Goal: Task Accomplishment & Management: Use online tool/utility

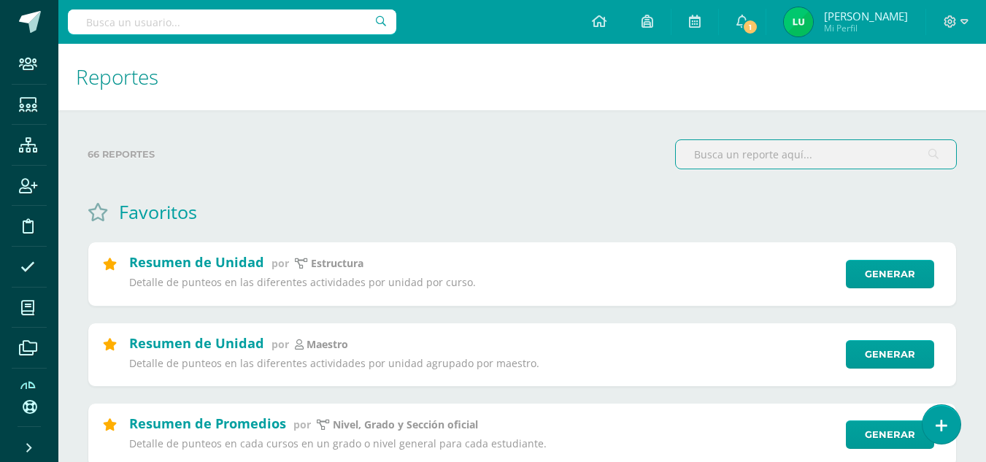
click at [161, 27] on input "text" at bounding box center [232, 21] width 329 height 25
type input "m"
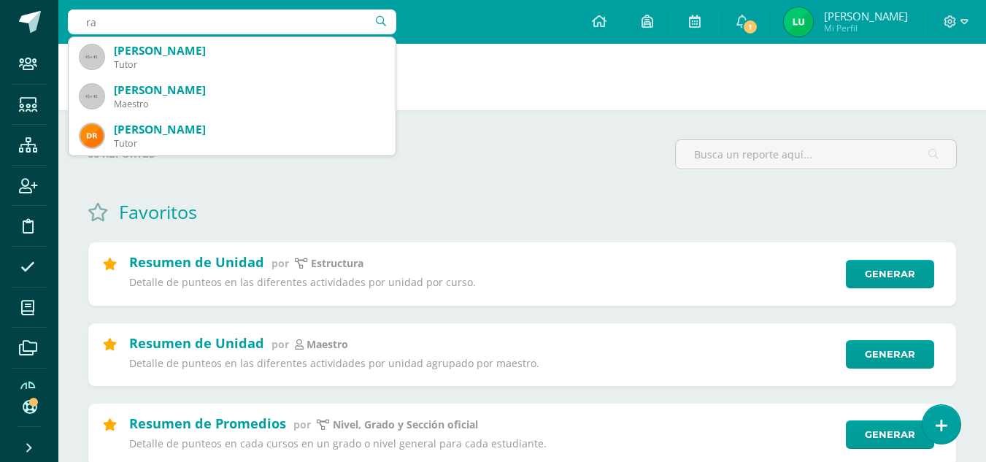
type input "r"
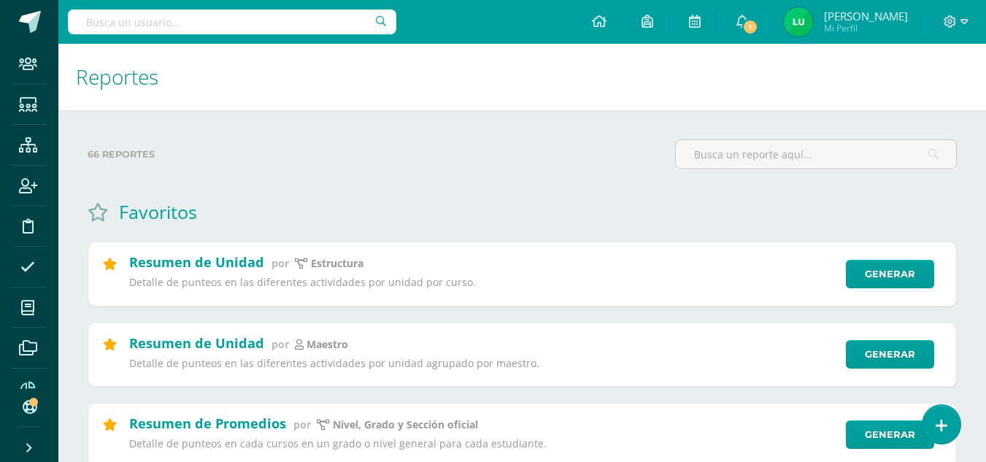
type input "s"
type input "x"
type input "sio"
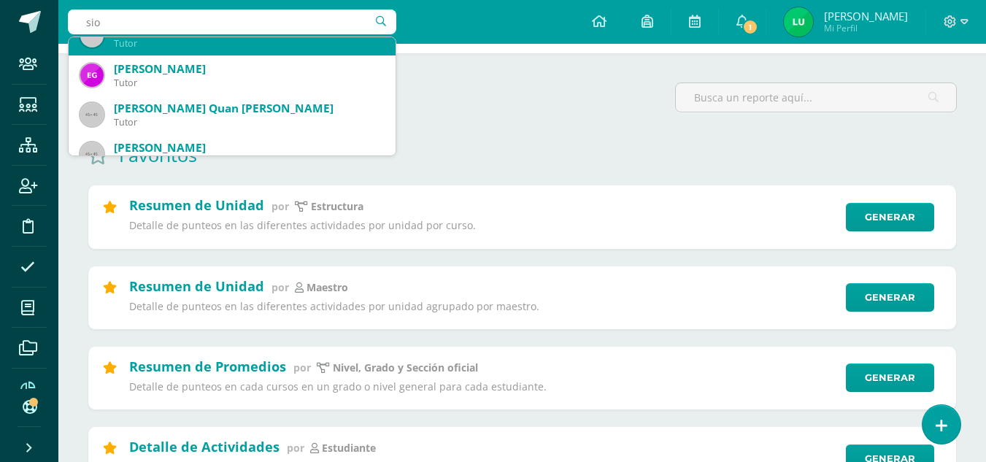
scroll to position [61, 0]
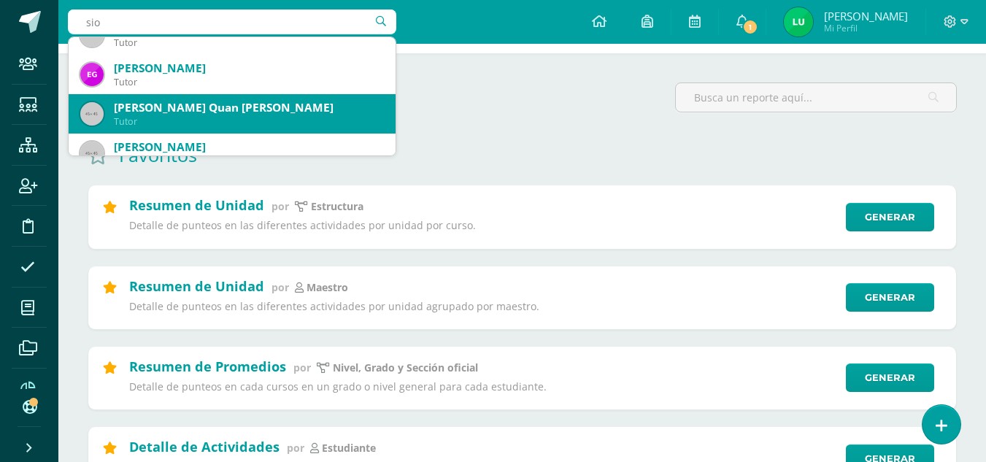
click at [152, 108] on div "Siomara Mayumi Quan Aguirre" at bounding box center [249, 107] width 270 height 15
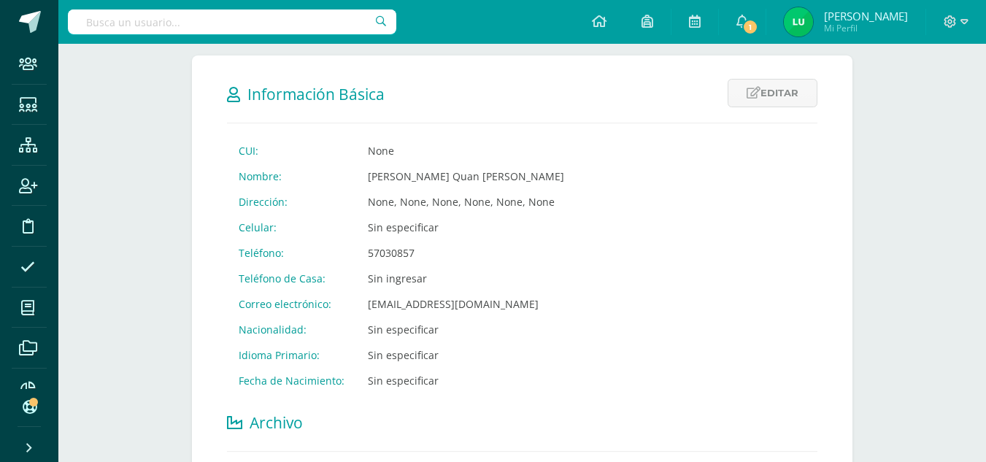
scroll to position [269, 0]
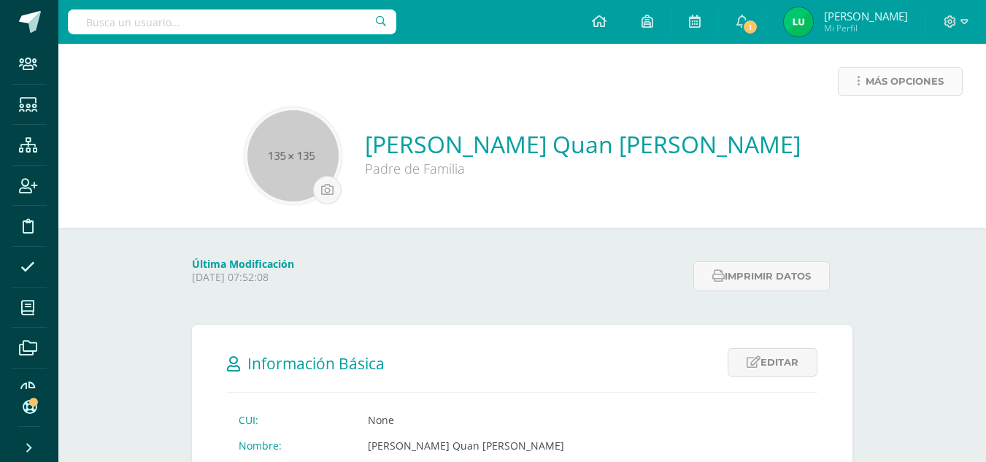
click at [889, 67] on link "Más opciones" at bounding box center [900, 81] width 125 height 28
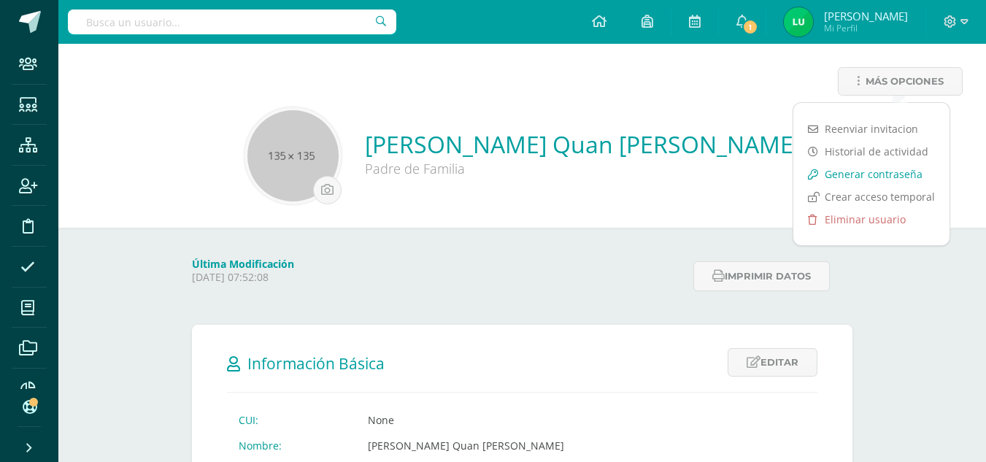
click at [840, 177] on link "Generar contraseña" at bounding box center [872, 174] width 156 height 23
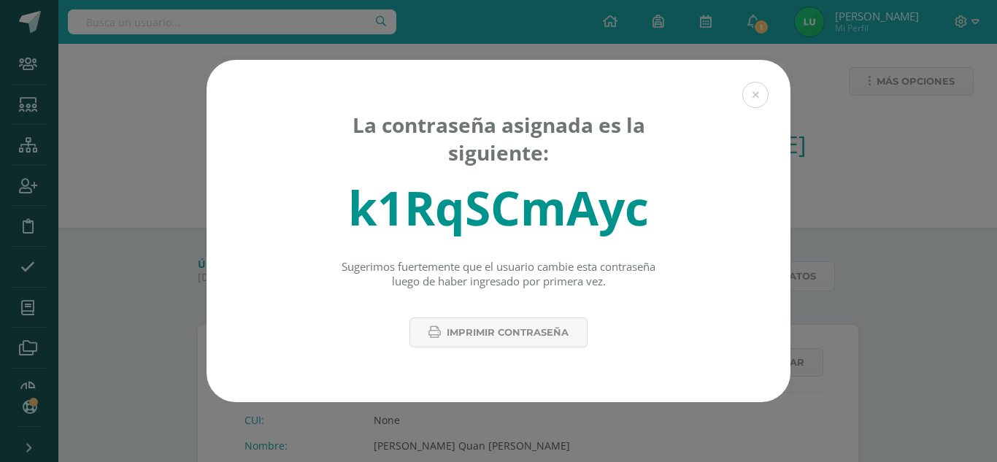
click at [549, 216] on div "k1RqSCmAyc" at bounding box center [498, 208] width 301 height 64
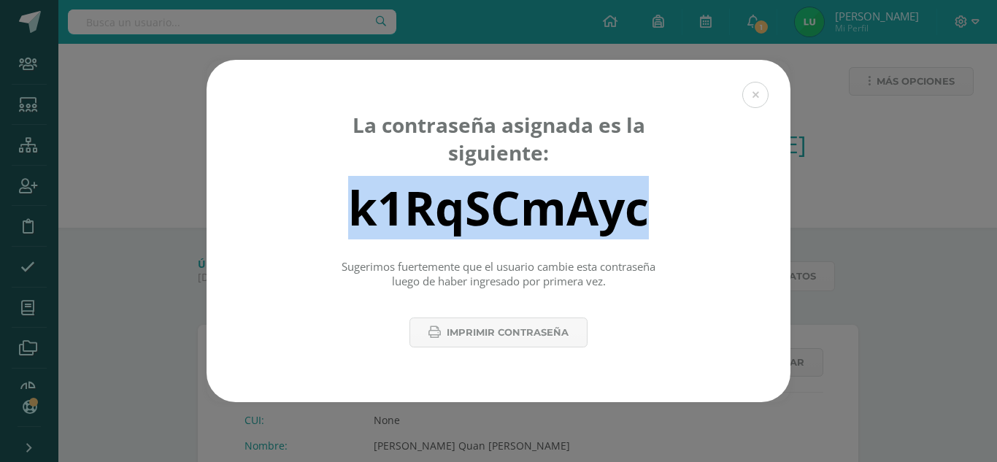
click at [549, 216] on div "k1RqSCmAyc" at bounding box center [498, 208] width 301 height 64
copy div "k1RqSCmAyc"
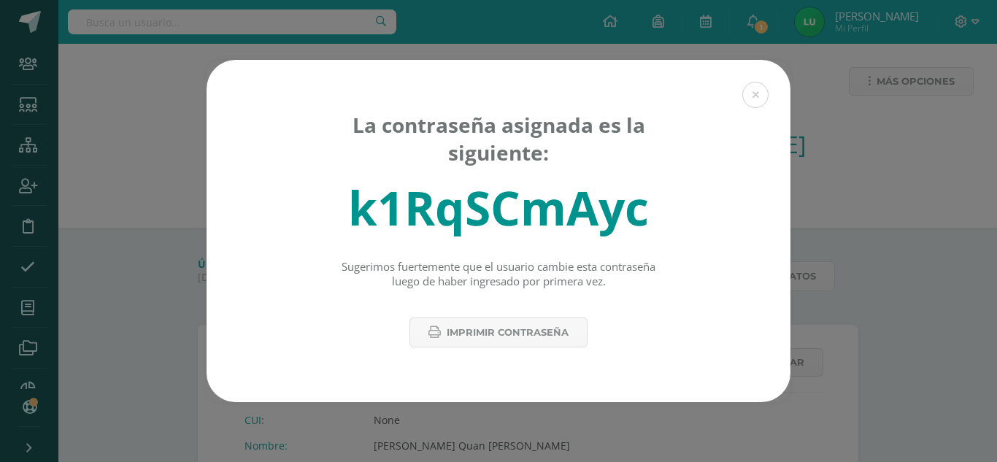
click at [163, 138] on div "La contraseña asignada es la siguiente: k1RqSCmAyc Sugerimos fuertemente que el…" at bounding box center [499, 231] width 986 height 342
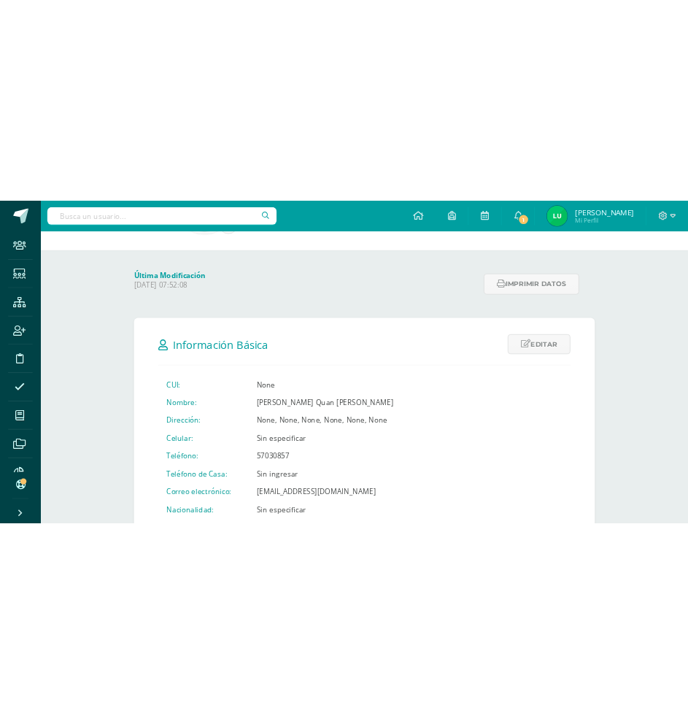
scroll to position [166, 0]
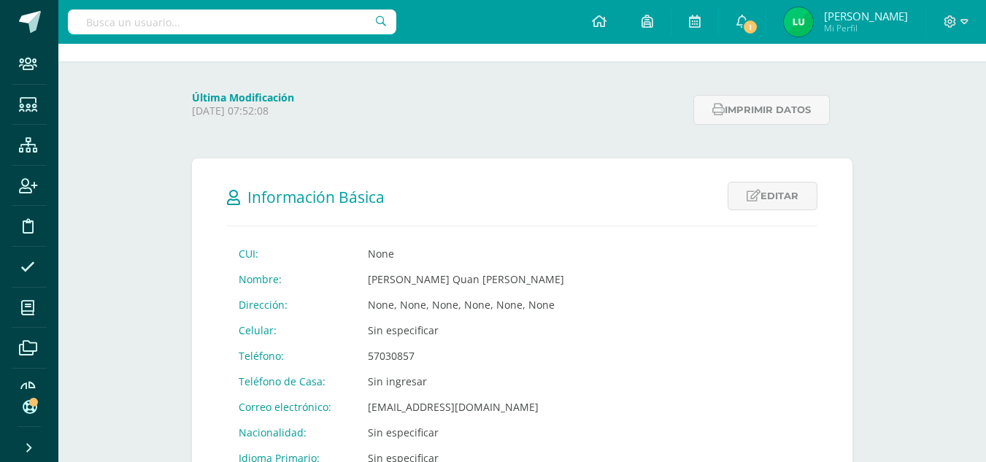
click at [391, 410] on td "mayumiq@yahoo.com" at bounding box center [466, 407] width 220 height 26
copy td "mayumiq@yahoo.com"
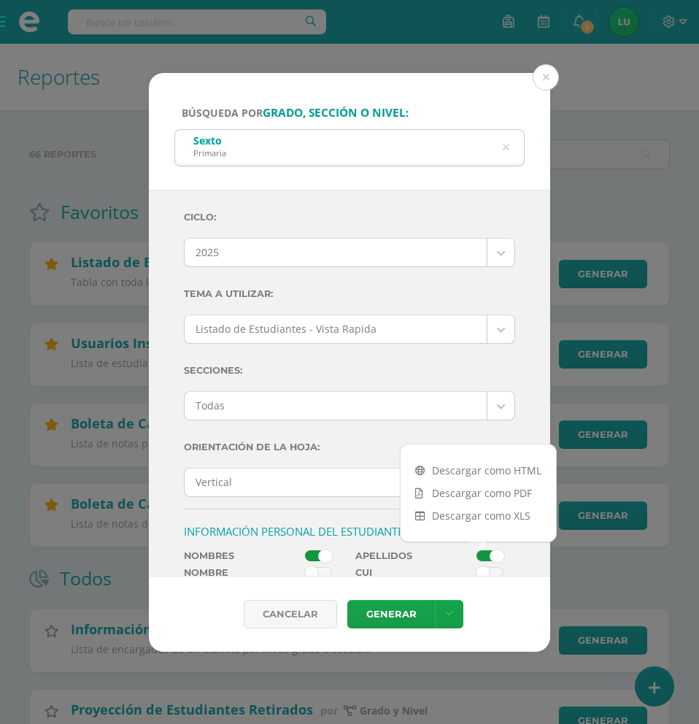
select select "4"
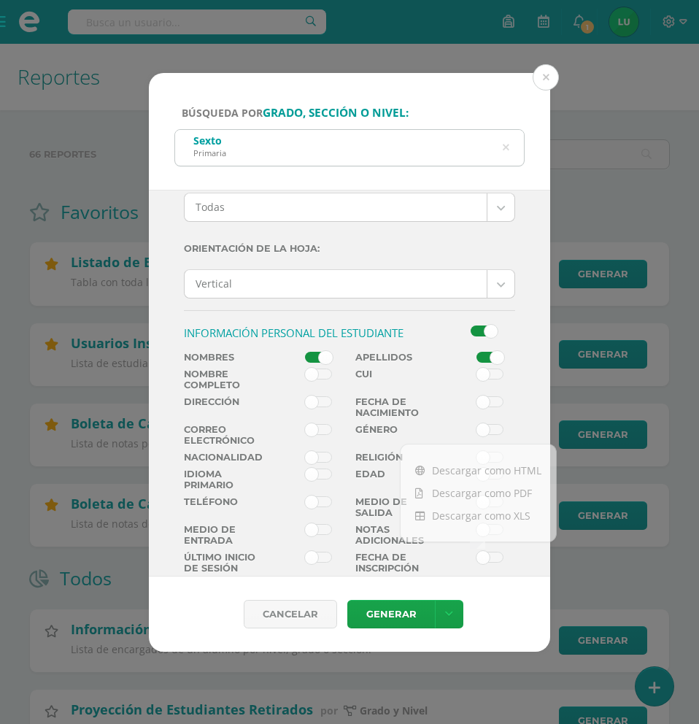
click at [509, 147] on icon at bounding box center [506, 147] width 7 height 37
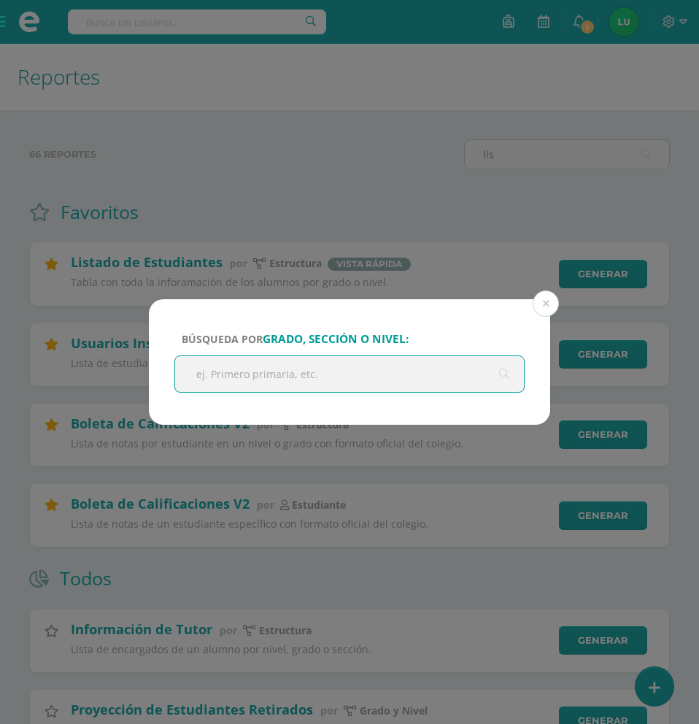
click at [294, 367] on input "text" at bounding box center [349, 374] width 349 height 36
type input "onceavo"
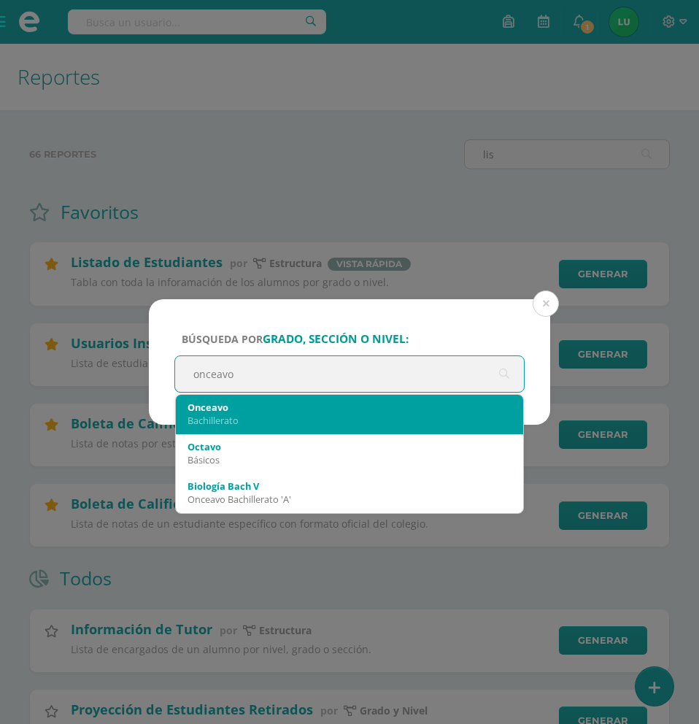
click at [245, 415] on div "Bachillerato" at bounding box center [350, 420] width 324 height 13
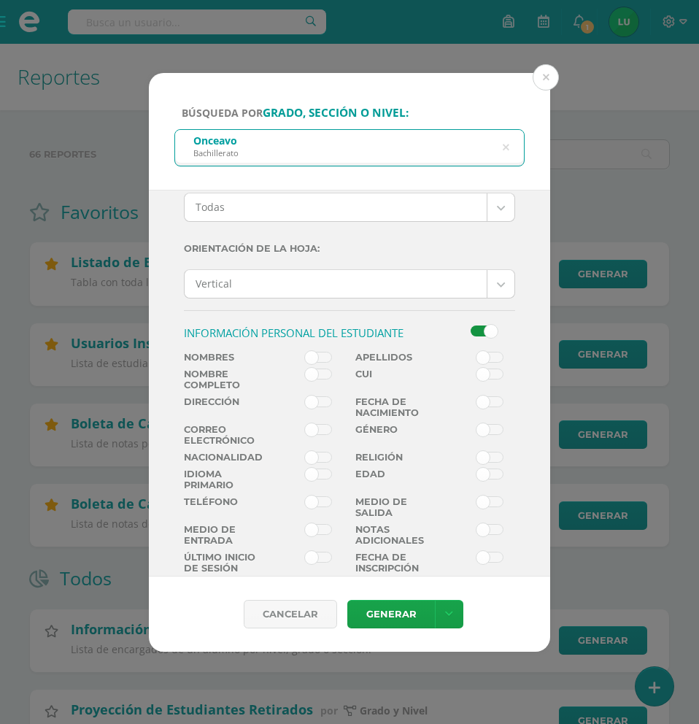
click at [317, 353] on span at bounding box center [318, 358] width 27 height 12
click at [0, 0] on input "checkbox" at bounding box center [0, 0] width 0 height 0
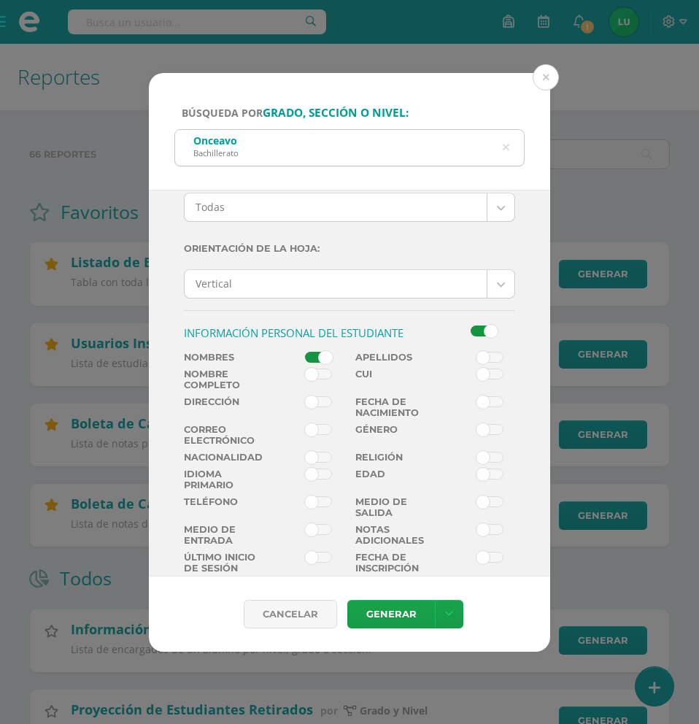
click at [482, 355] on span at bounding box center [490, 358] width 27 height 12
click at [0, 0] on input "checkbox" at bounding box center [0, 0] width 0 height 0
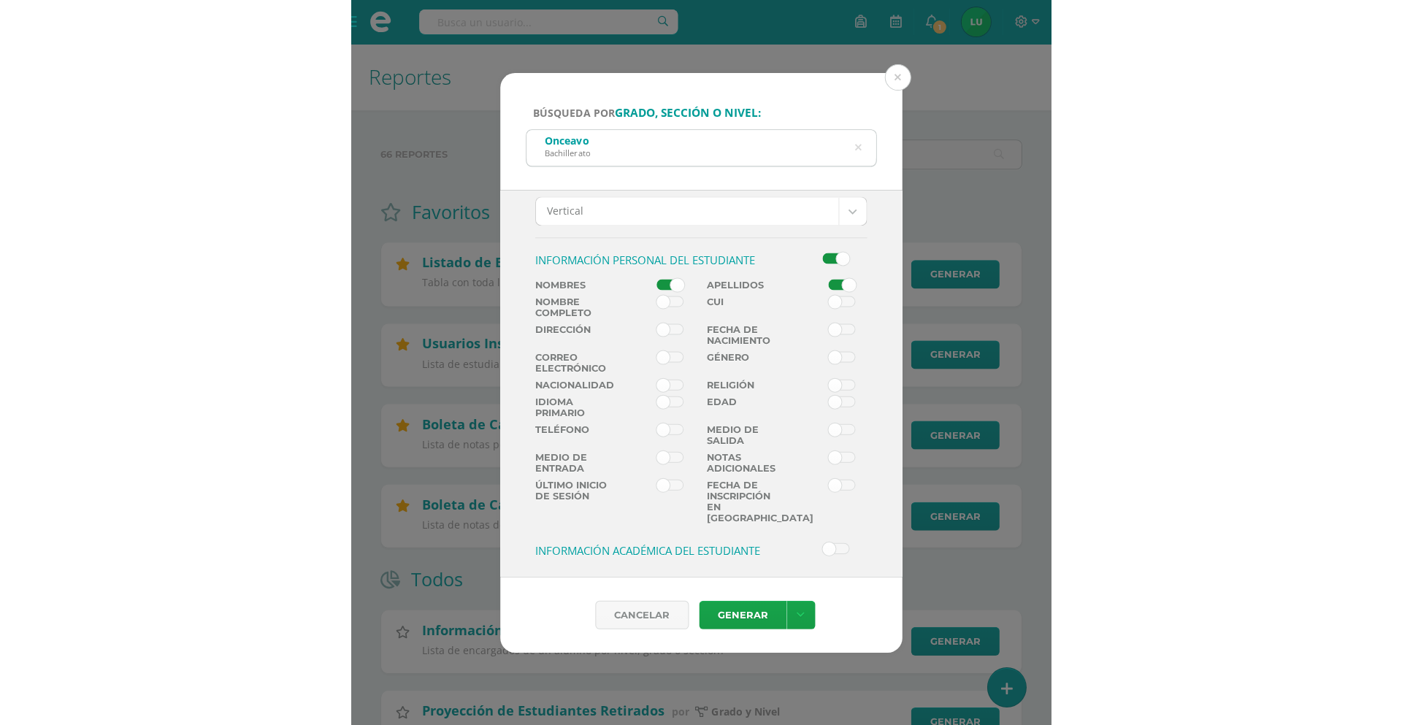
scroll to position [345, 0]
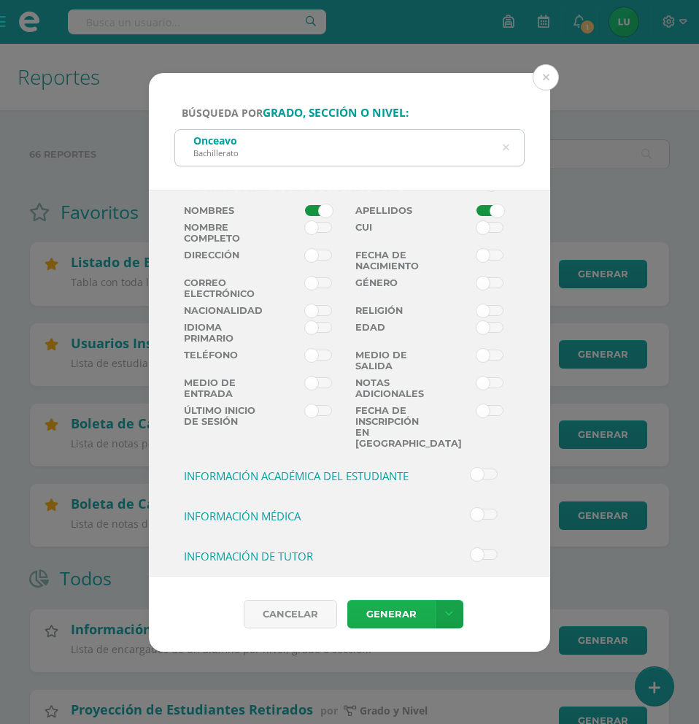
click at [374, 611] on link "Generar" at bounding box center [392, 614] width 88 height 28
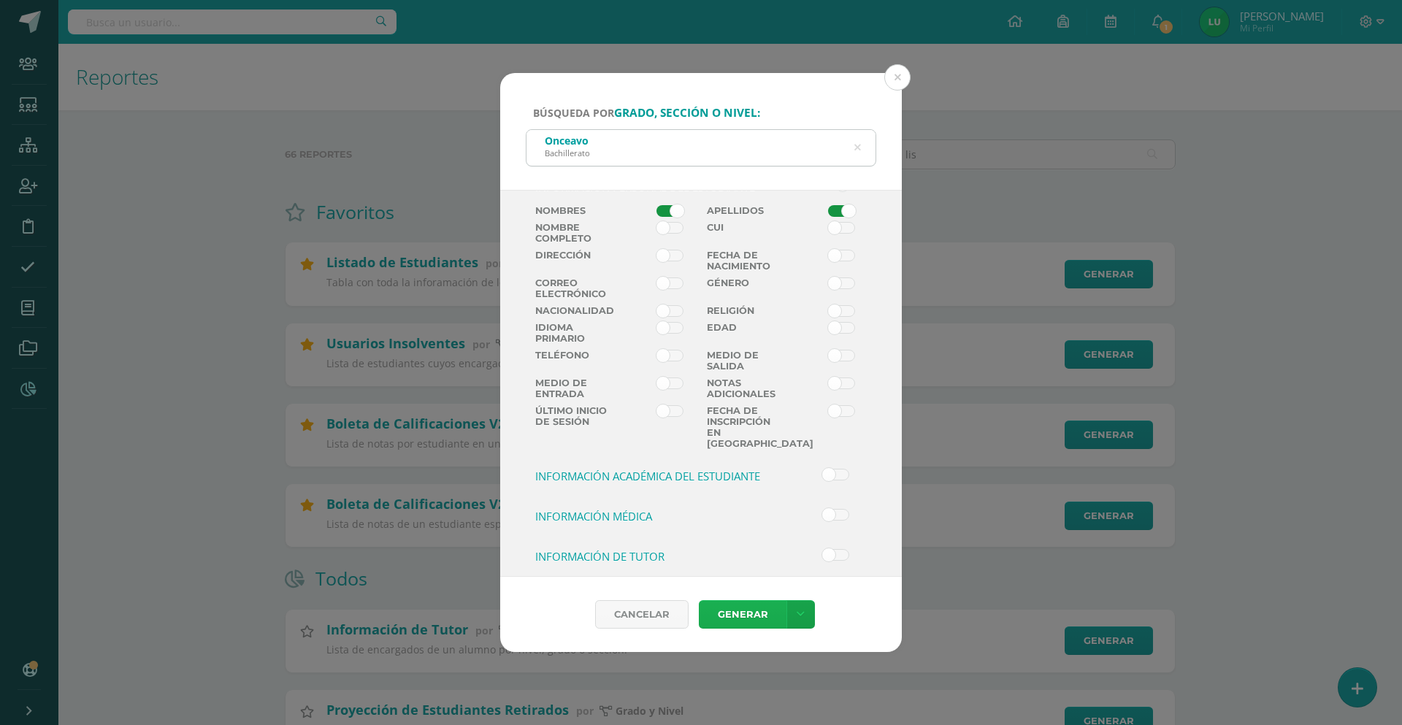
scroll to position [345, 0]
click at [699, 609] on link "Generar" at bounding box center [743, 614] width 88 height 28
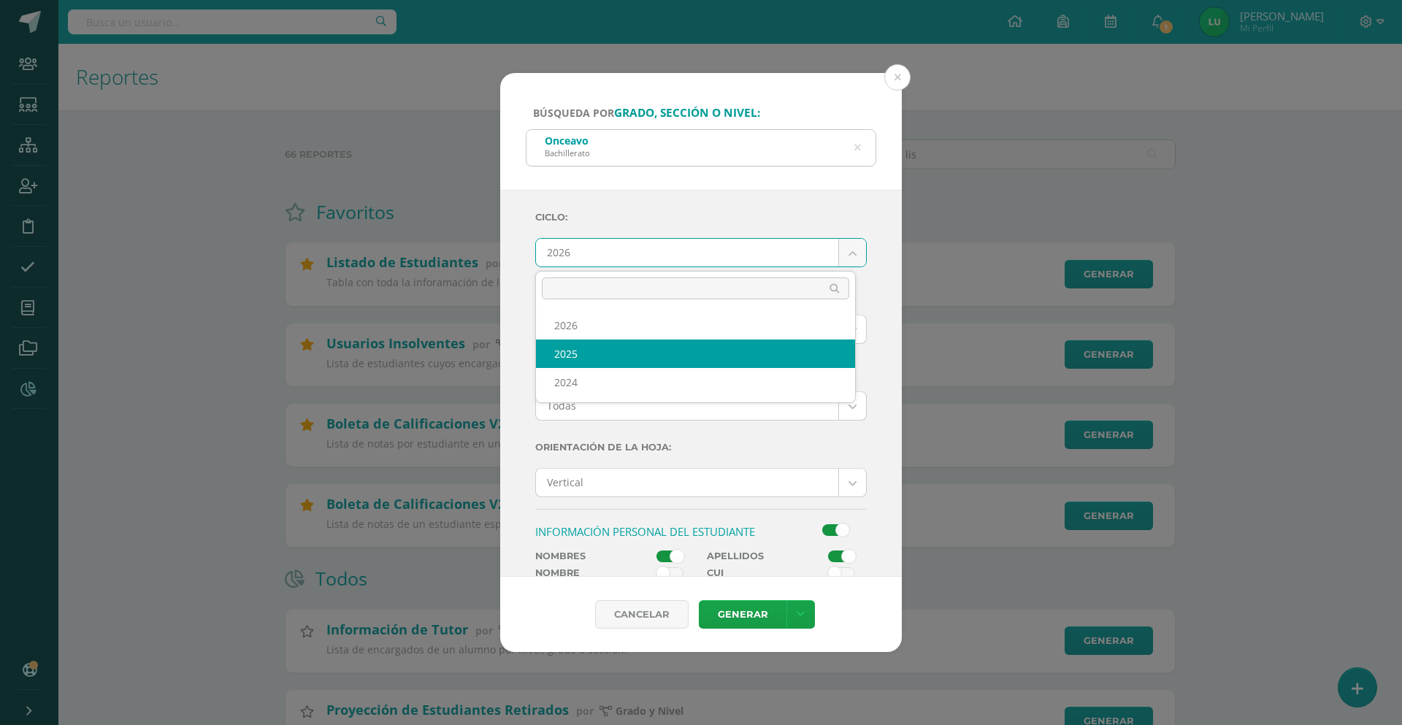
select select "4"
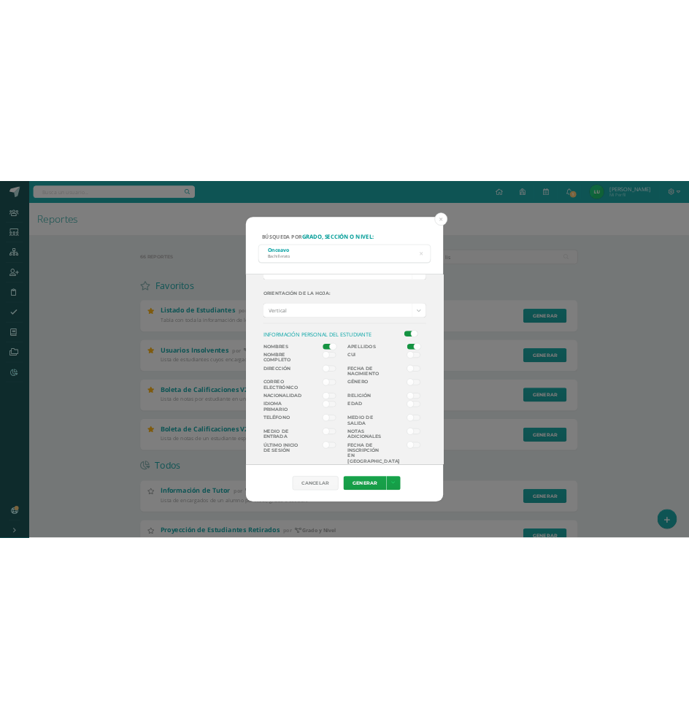
scroll to position [292, 0]
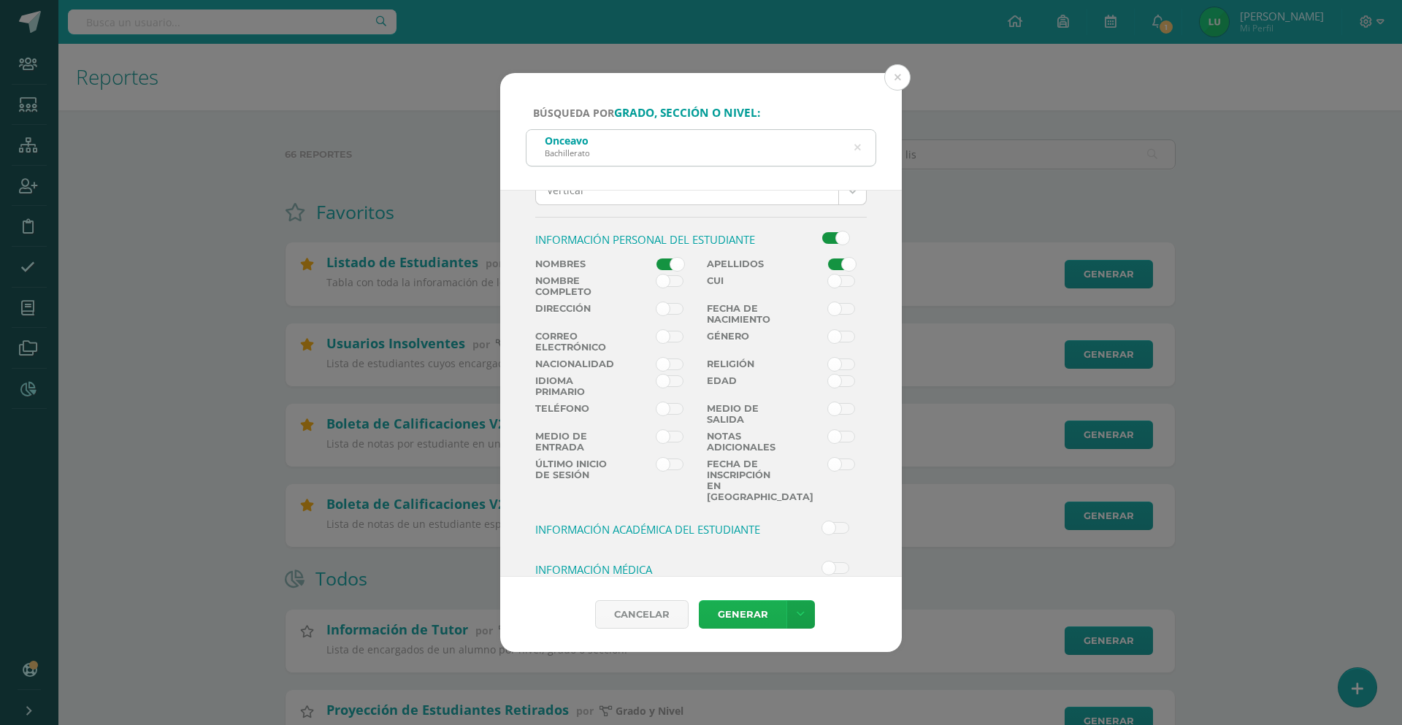
click at [699, 608] on link "Generar" at bounding box center [743, 614] width 88 height 28
